Goal: Task Accomplishment & Management: Manage account settings

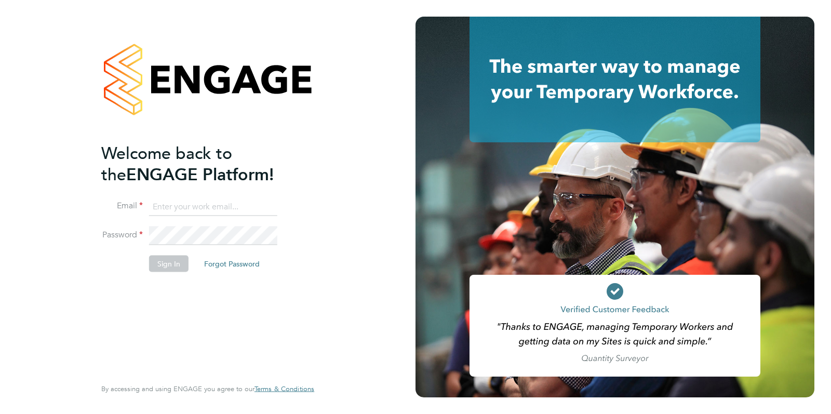
type input "Hugo.Slattery@vistry.co.uk"
click at [99, 209] on div "Welcome back to the ENGAGE Platform! Email Hugo.Slattery@vistry.co.uk Password …" at bounding box center [208, 207] width 255 height 414
click at [162, 266] on button "Sign In" at bounding box center [168, 263] width 39 height 17
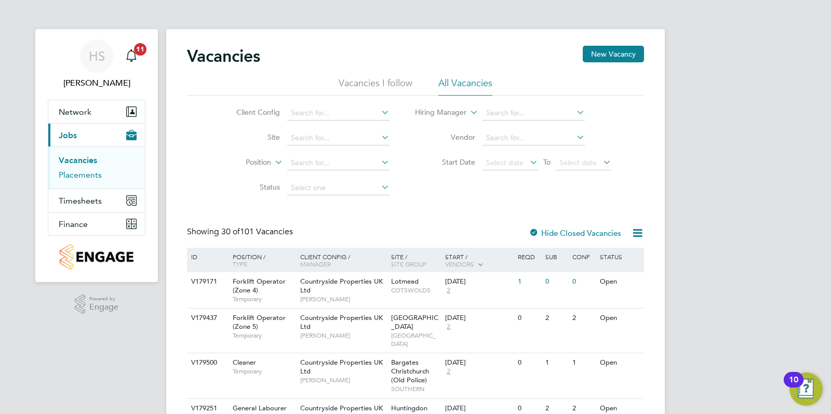
click at [91, 173] on link "Placements" at bounding box center [80, 175] width 43 height 10
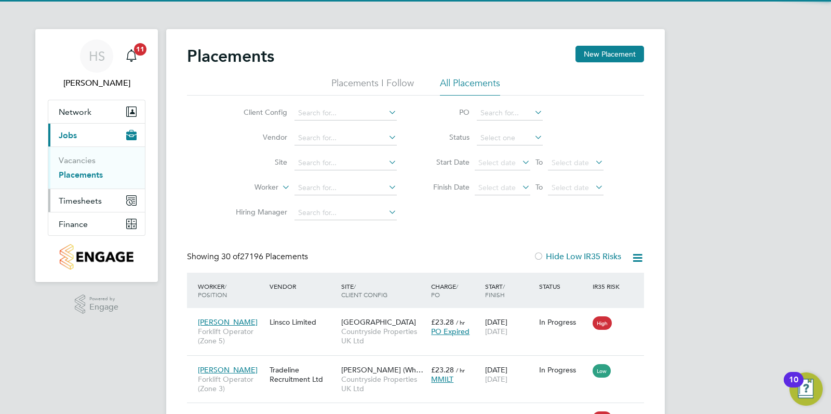
click at [99, 204] on span "Timesheets" at bounding box center [80, 201] width 43 height 10
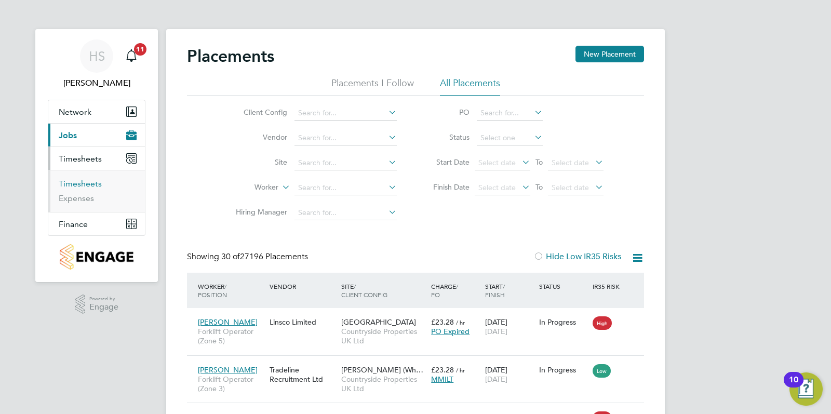
click at [86, 183] on link "Timesheets" at bounding box center [80, 184] width 43 height 10
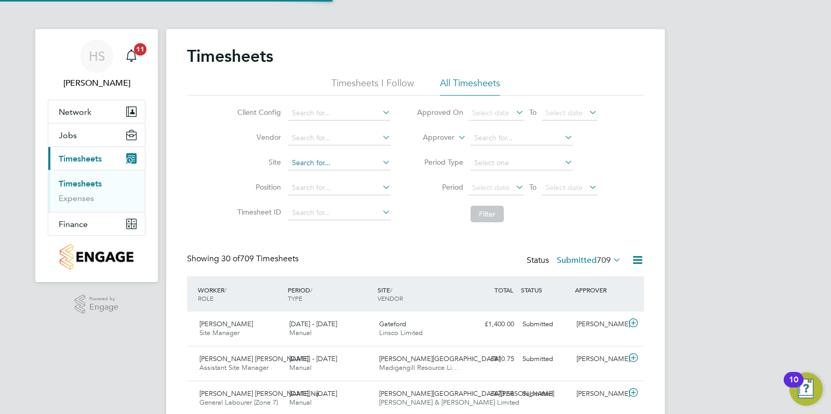
click at [293, 165] on input at bounding box center [339, 163] width 102 height 15
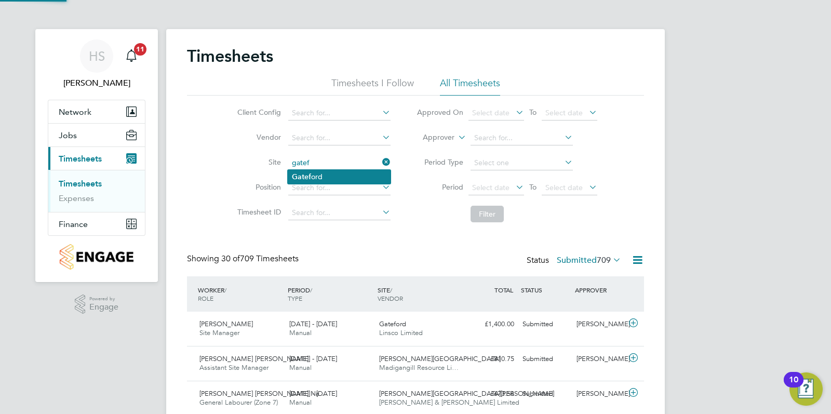
click at [299, 170] on li "Gatef ord" at bounding box center [339, 177] width 103 height 14
type input "Gateford"
click at [490, 211] on button "Filter" at bounding box center [487, 214] width 33 height 17
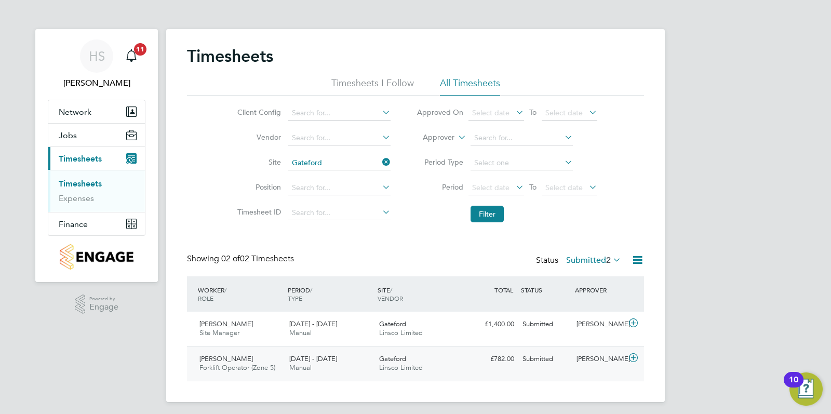
click at [571, 372] on div "Armando Ymeri Forklift Operator (Zone 5) 25 - 31 Aug 2025 25 - 31 Aug 2025 Manu…" at bounding box center [415, 363] width 457 height 35
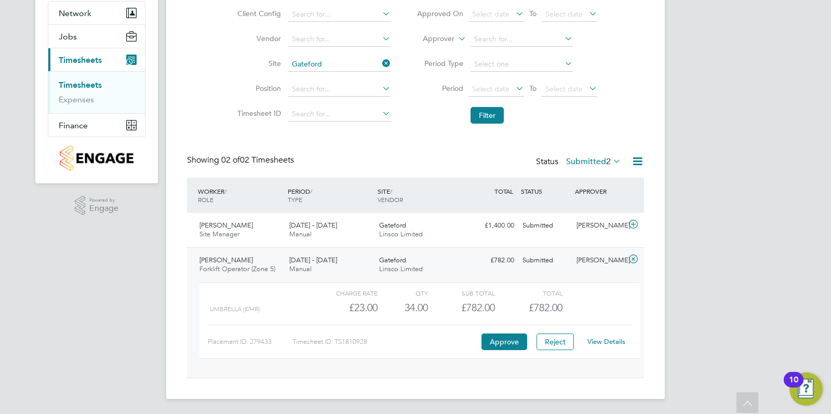
click at [599, 340] on link "View Details" at bounding box center [607, 341] width 38 height 9
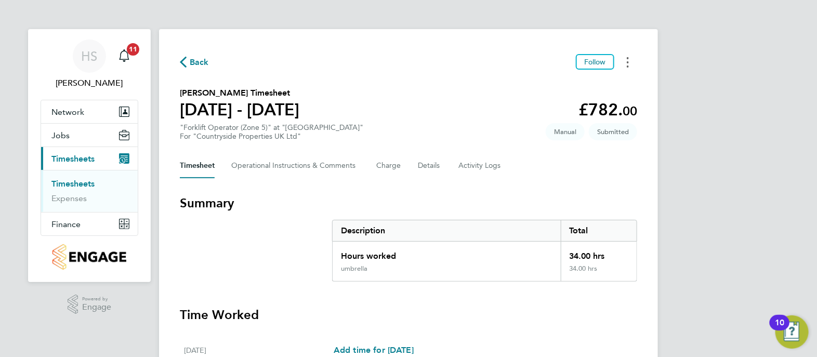
click at [631, 62] on button "Timesheets Menu" at bounding box center [627, 62] width 19 height 16
click at [516, 149] on div "Back Follow [PERSON_NAME] as absent Download timesheet [PERSON_NAME] Timesheet …" at bounding box center [408, 337] width 499 height 617
click at [354, 163] on Comments-tab "Operational Instructions & Comments" at bounding box center [295, 165] width 128 height 25
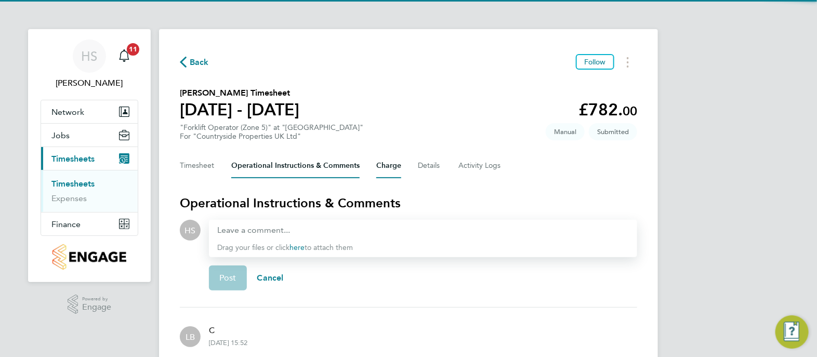
click at [390, 165] on button "Charge" at bounding box center [388, 165] width 25 height 25
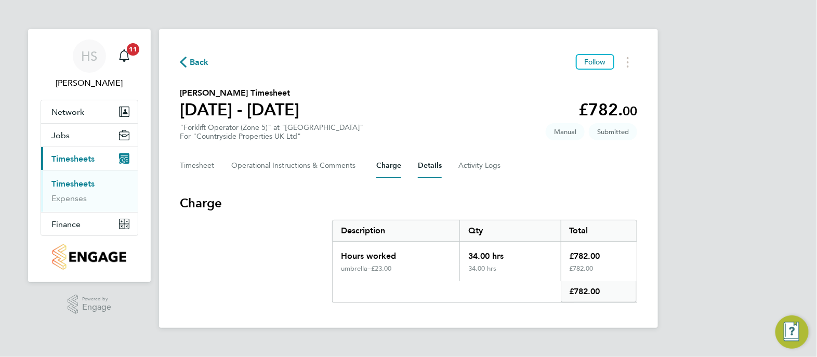
click at [436, 171] on button "Details" at bounding box center [430, 165] width 24 height 25
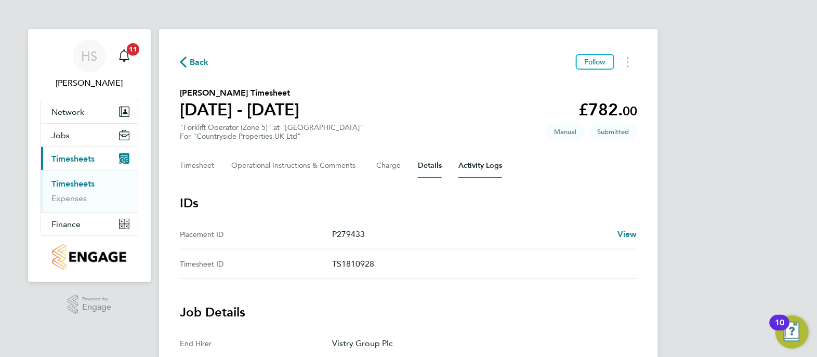
click at [481, 156] on Logs-tab "Activity Logs" at bounding box center [480, 165] width 44 height 25
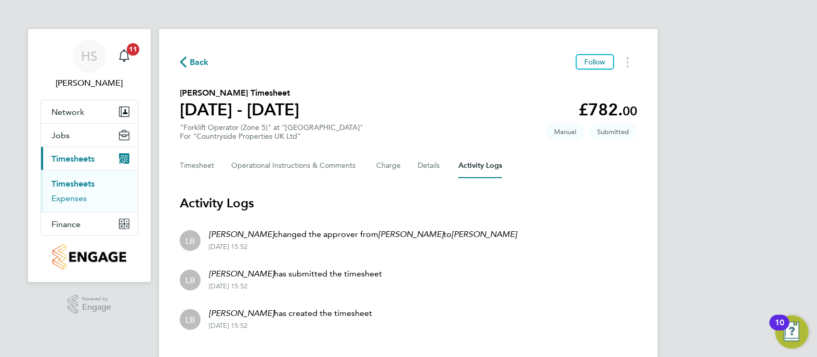
click at [78, 196] on link "Expenses" at bounding box center [68, 198] width 35 height 10
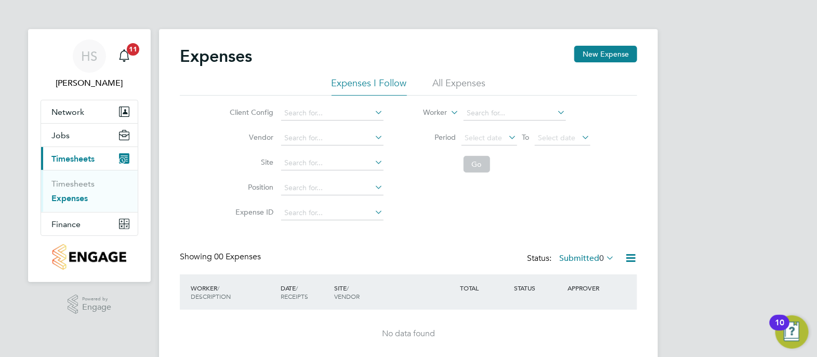
click at [88, 177] on ul "Timesheets Expenses" at bounding box center [89, 191] width 97 height 42
click at [81, 183] on link "Timesheets" at bounding box center [72, 184] width 43 height 10
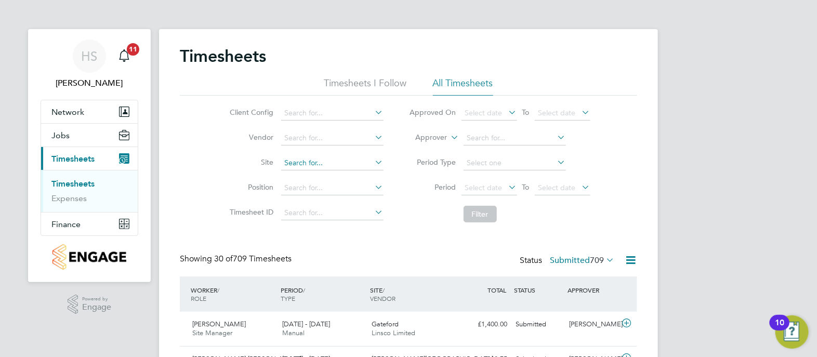
click at [301, 161] on input at bounding box center [332, 163] width 102 height 15
click at [301, 161] on input "gatefor" at bounding box center [332, 163] width 102 height 15
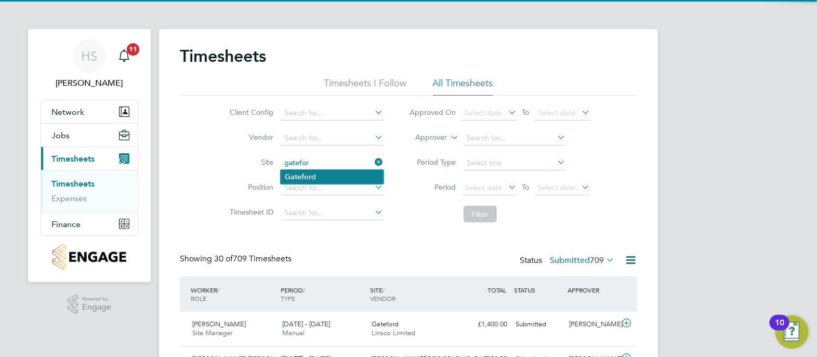
click at [299, 175] on b "Gatefor" at bounding box center [298, 176] width 26 height 9
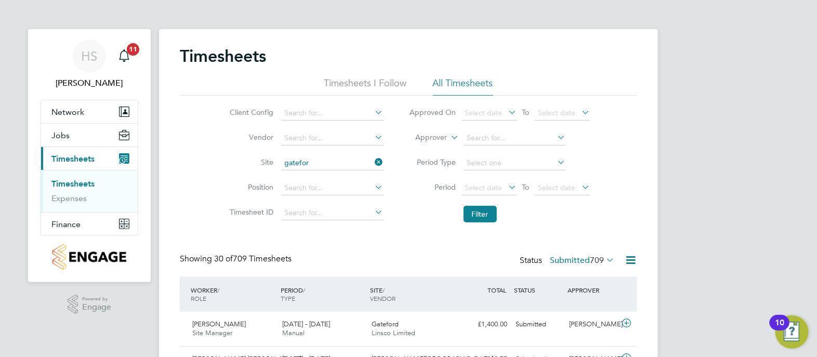
type input "Gateford"
click at [483, 219] on button "Filter" at bounding box center [479, 214] width 33 height 17
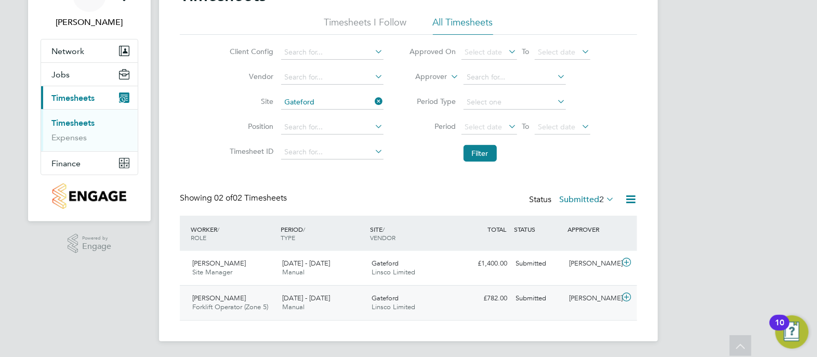
click at [629, 295] on icon at bounding box center [626, 297] width 13 height 8
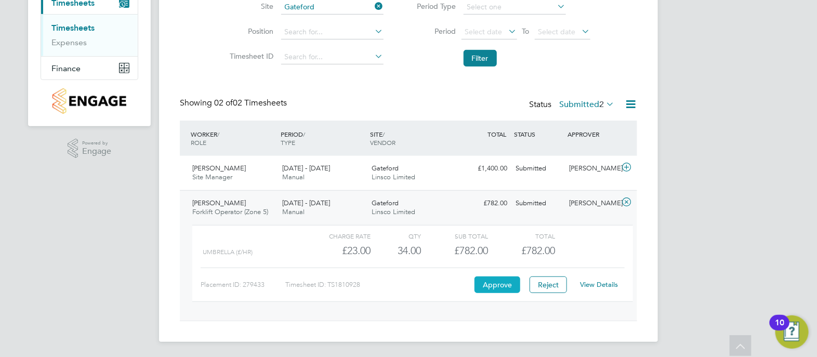
click at [486, 284] on button "Approve" at bounding box center [497, 284] width 46 height 17
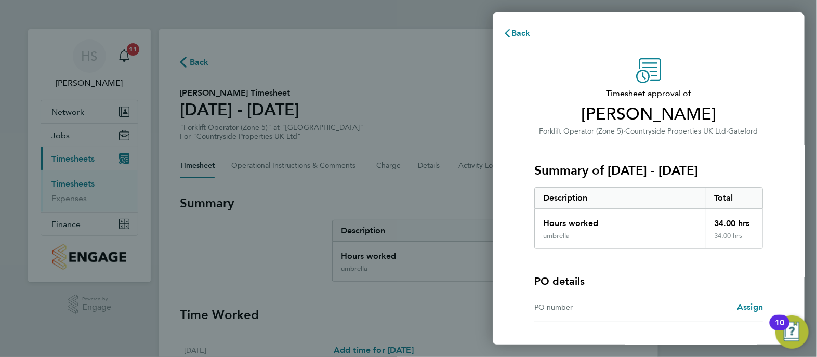
scroll to position [81, 0]
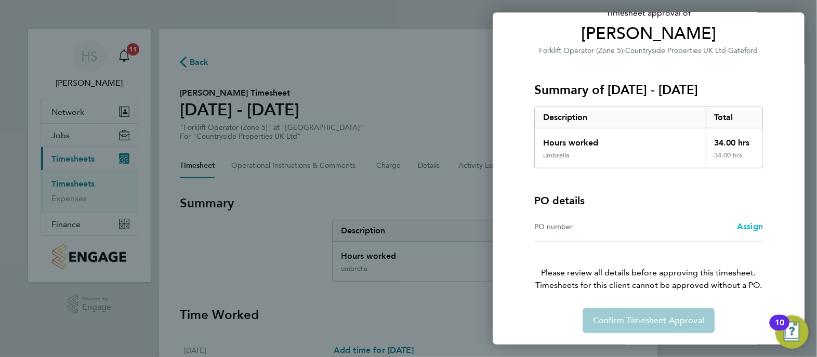
click at [741, 225] on span "Assign" at bounding box center [750, 226] width 26 height 10
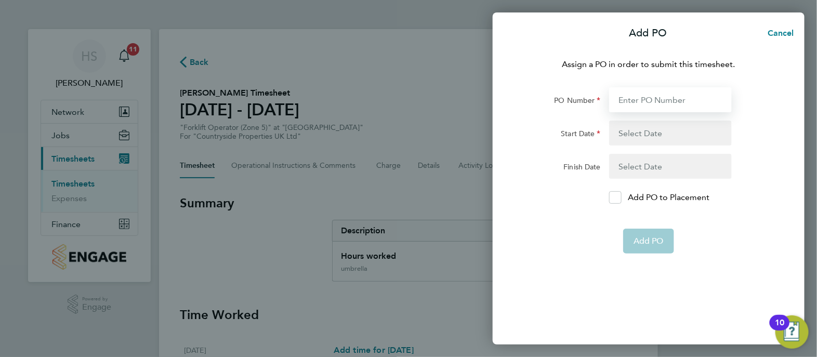
click at [659, 100] on input "PO Number" at bounding box center [670, 99] width 123 height 25
type input "978000"
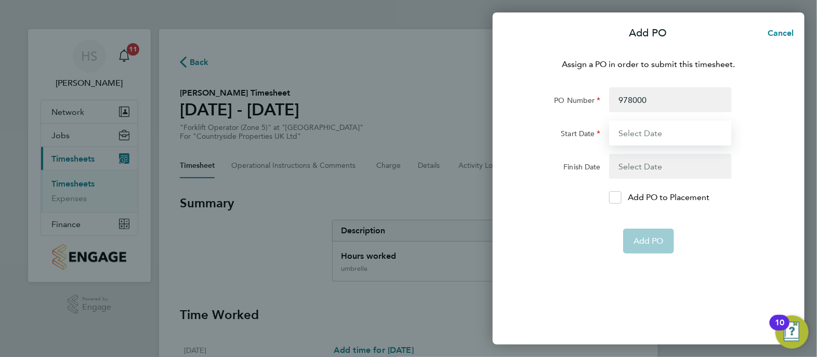
type input "10 Mar 25"
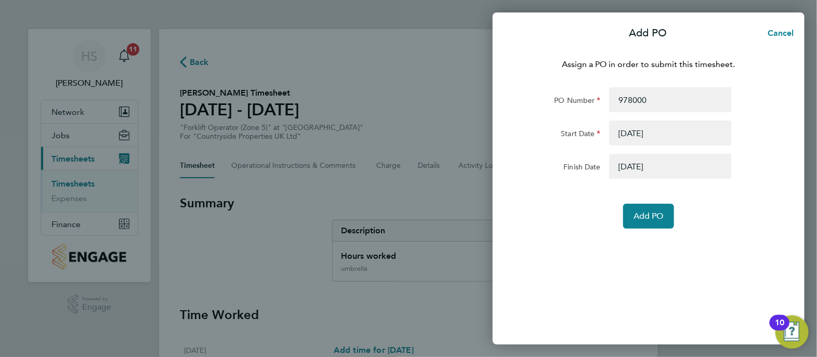
click at [628, 168] on button "button" at bounding box center [670, 166] width 123 height 25
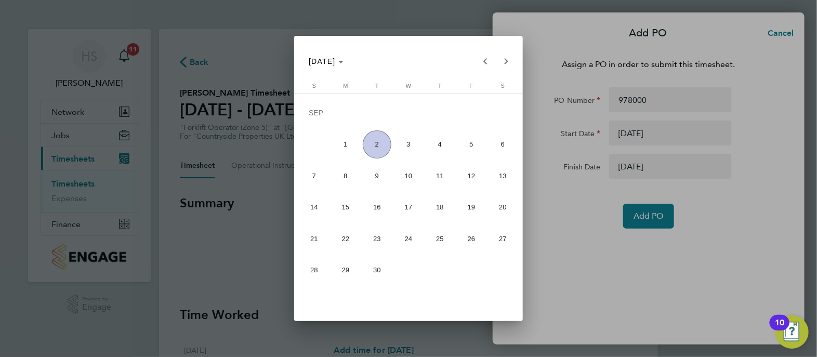
click at [383, 271] on span "30" at bounding box center [377, 270] width 28 height 28
type input "30 Sep 25"
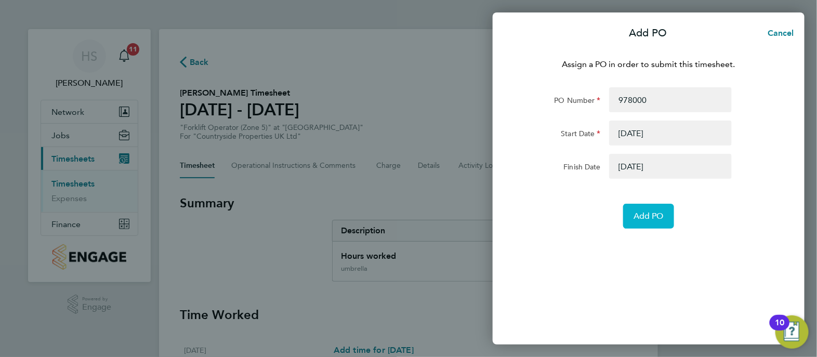
click at [654, 222] on button "Add PO" at bounding box center [648, 216] width 51 height 25
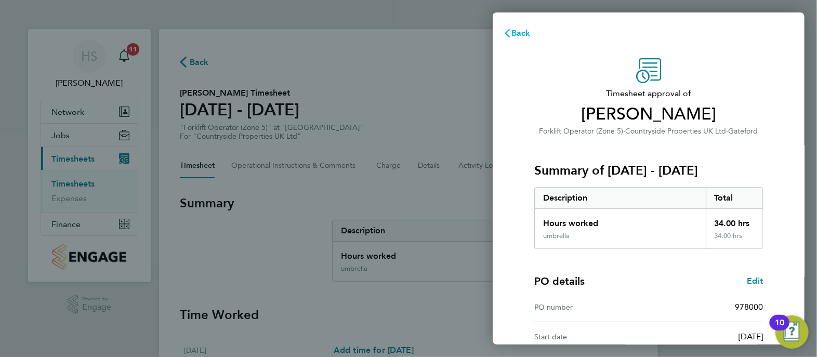
click at [507, 35] on icon "button" at bounding box center [506, 33] width 5 height 8
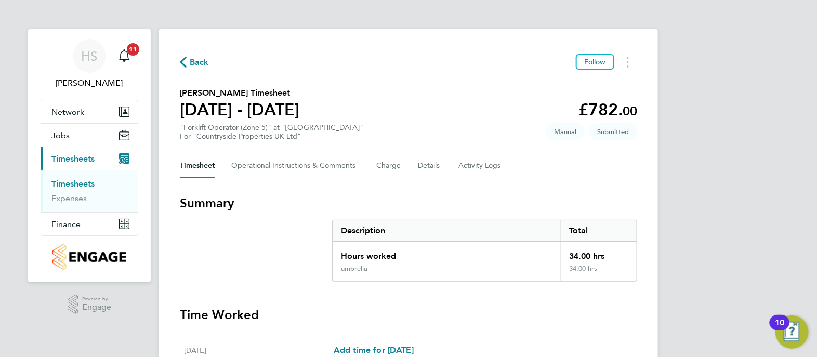
click at [72, 184] on link "Timesheets" at bounding box center [72, 184] width 43 height 10
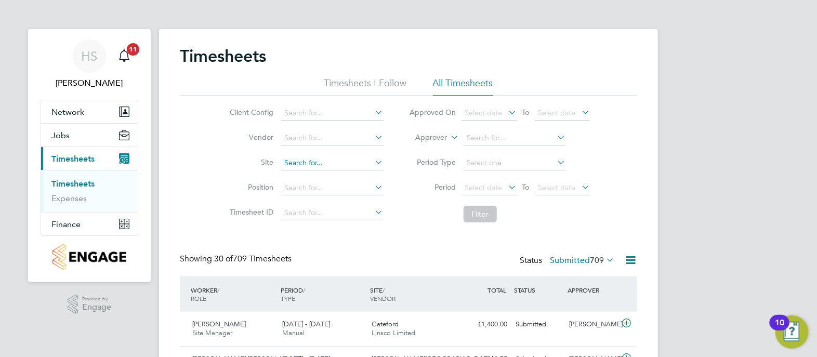
click at [298, 162] on input at bounding box center [332, 163] width 102 height 15
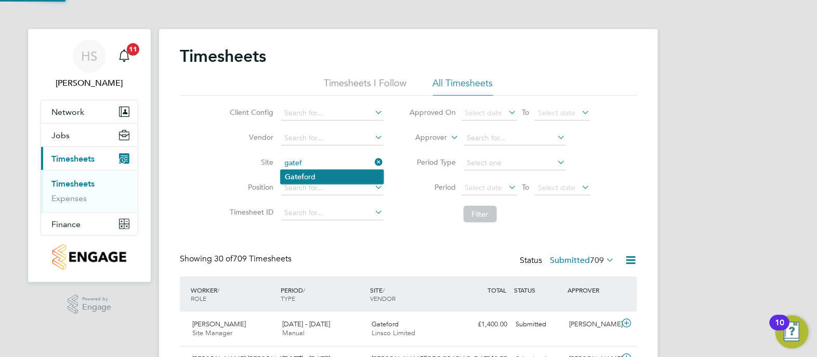
click at [298, 170] on li "Gatef ord" at bounding box center [332, 177] width 103 height 14
type input "Gateford"
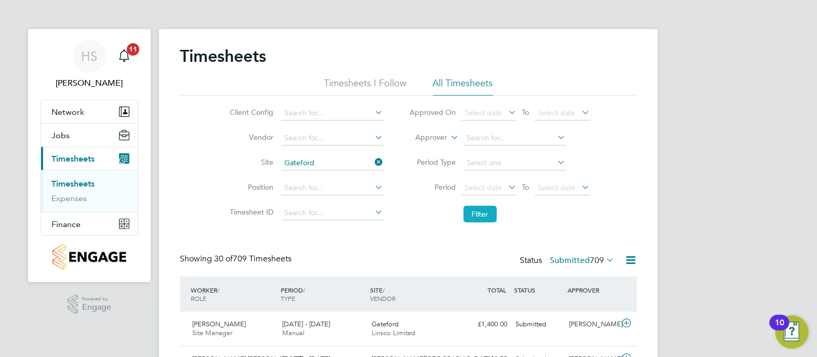
click at [475, 216] on button "Filter" at bounding box center [479, 214] width 33 height 17
